Goal: Task Accomplishment & Management: Complete application form

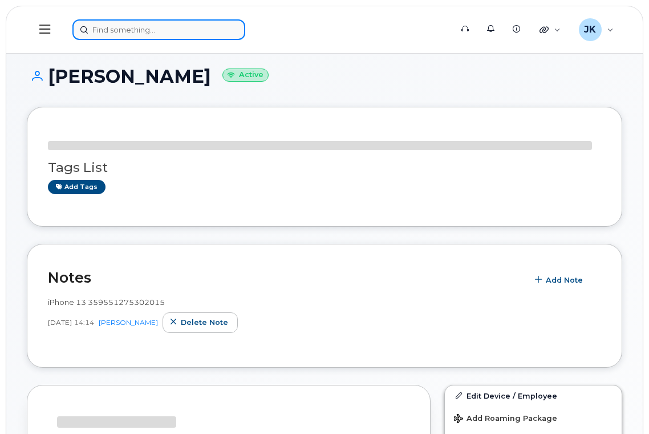
click at [156, 32] on input at bounding box center [158, 29] width 173 height 21
paste input "5873417112"
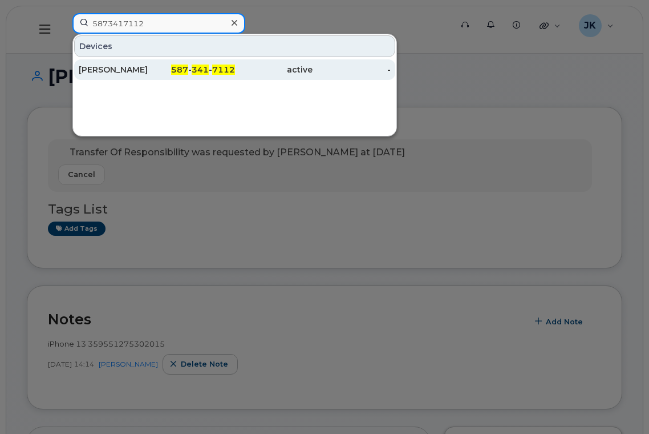
type input "5873417112"
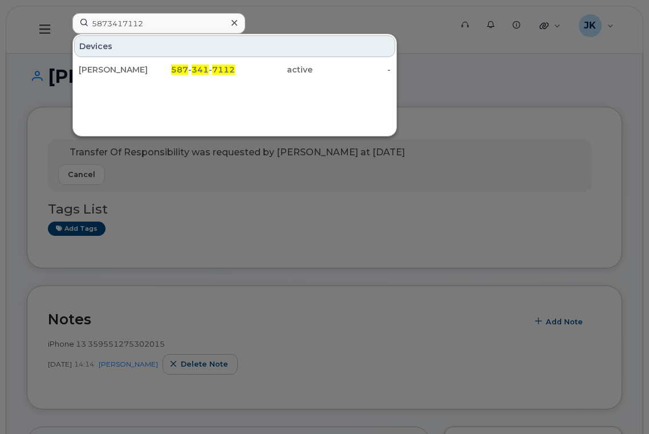
drag, startPoint x: 128, startPoint y: 67, endPoint x: 20, endPoint y: 122, distance: 121.7
click at [128, 67] on div "[PERSON_NAME]" at bounding box center [118, 69] width 78 height 11
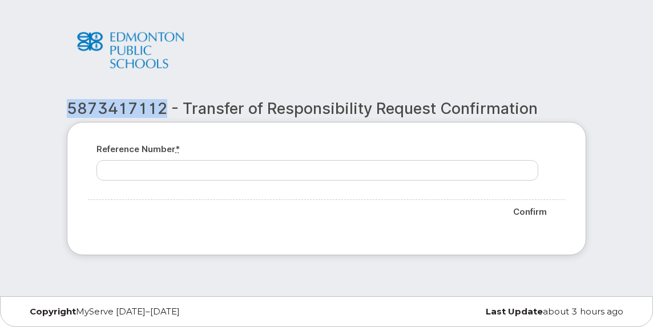
drag, startPoint x: 168, startPoint y: 110, endPoint x: 68, endPoint y: 111, distance: 99.9
click at [68, 111] on h2 "5873417112 - Transfer of Responsibility Request Confirmation" at bounding box center [326, 108] width 519 height 17
copy h2 "5873417112"
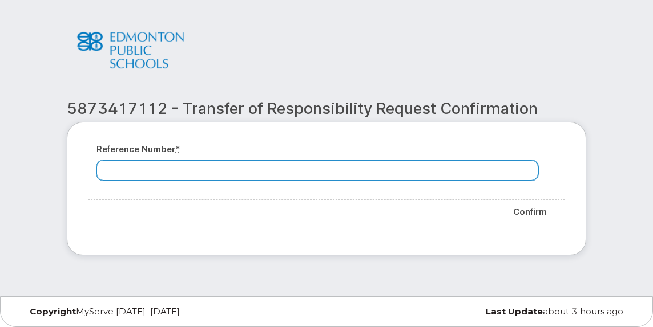
click at [133, 174] on input "Reference number *" at bounding box center [317, 170] width 442 height 21
paste input "5873417112"
type input "5873417112"
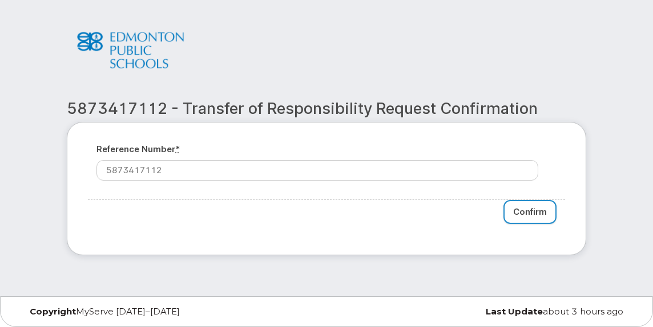
click at [529, 214] on input "Confirm" at bounding box center [529, 212] width 53 height 25
type input "Please wait..."
